Goal: Obtain resource: Obtain resource

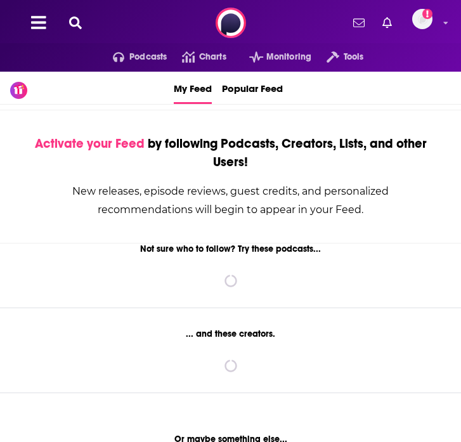
click at [73, 18] on icon at bounding box center [75, 23] width 13 height 13
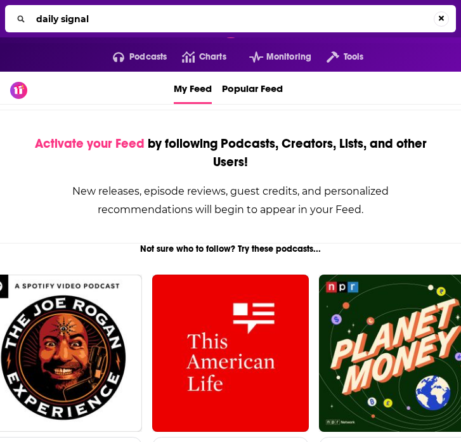
type input "daily signal"
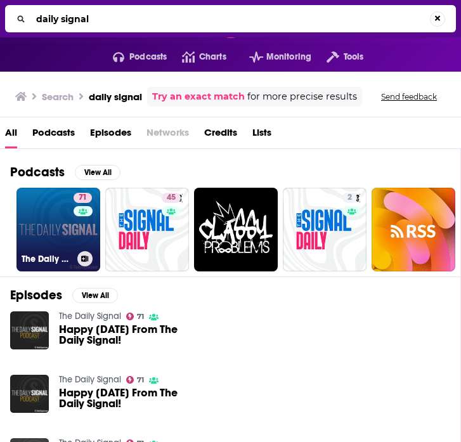
click at [51, 242] on link "71 The Daily Signal" at bounding box center [59, 230] width 84 height 84
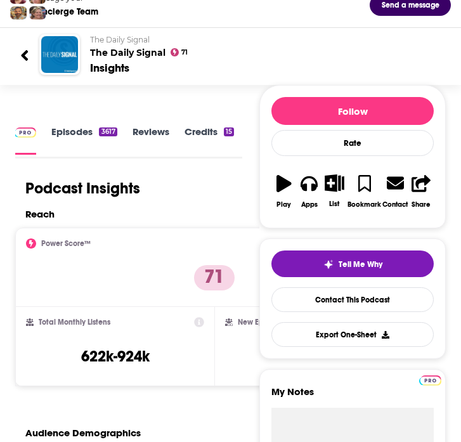
scroll to position [121, 0]
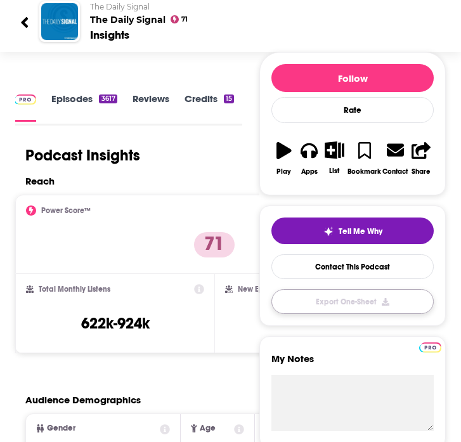
click at [378, 300] on button "Export One-Sheet" at bounding box center [353, 301] width 162 height 25
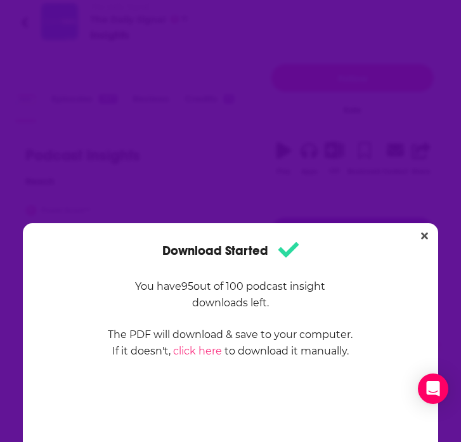
scroll to position [0, 0]
click at [111, 109] on div "Download Started You have 95 out of 100 podcast insight downloads left. The PDF…" at bounding box center [230, 221] width 461 height 442
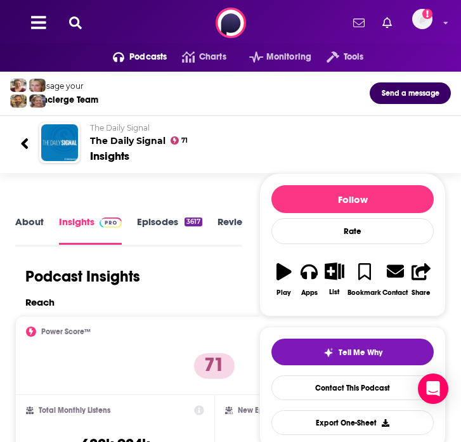
click at [20, 143] on icon at bounding box center [24, 143] width 9 height 17
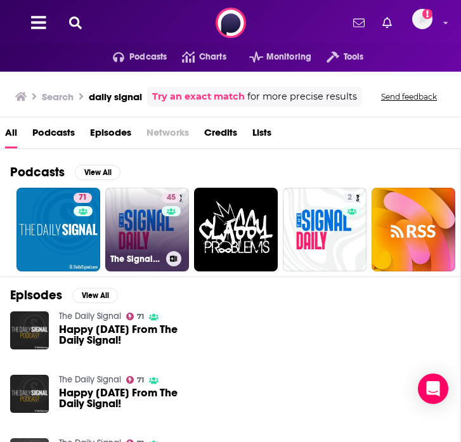
click at [147, 236] on link "45 The Signal Daily" at bounding box center [147, 230] width 84 height 84
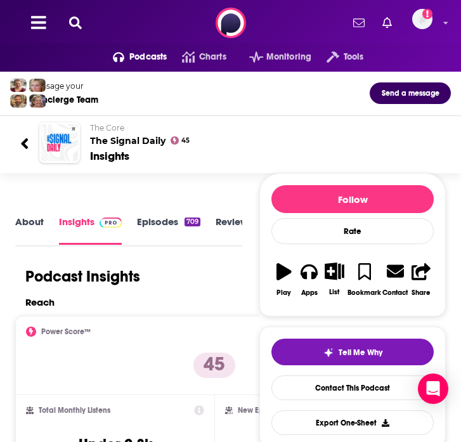
click at [168, 220] on link "Episodes 709" at bounding box center [168, 230] width 63 height 29
